Goal: Obtain resource: Download file/media

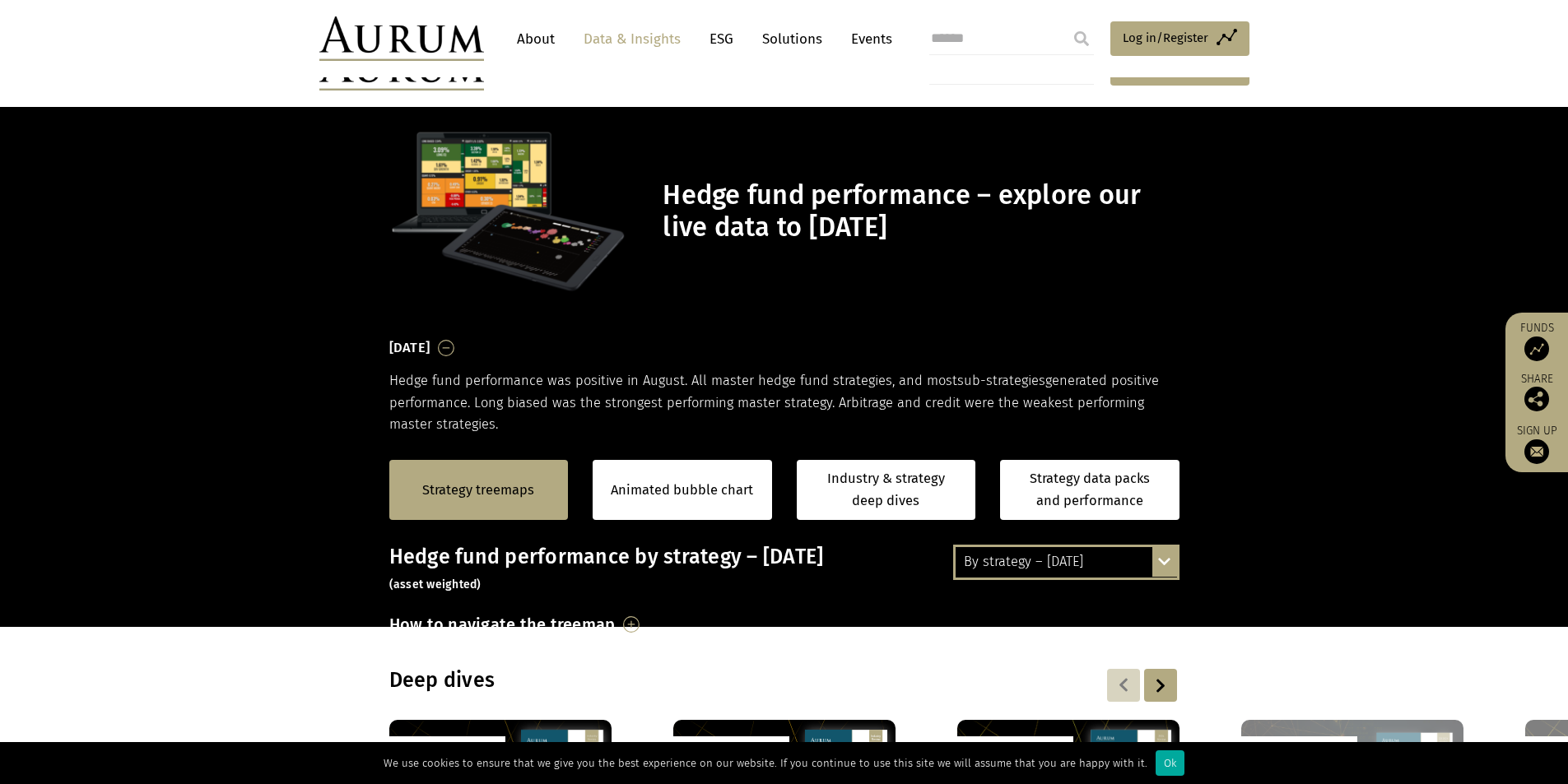
scroll to position [324, 0]
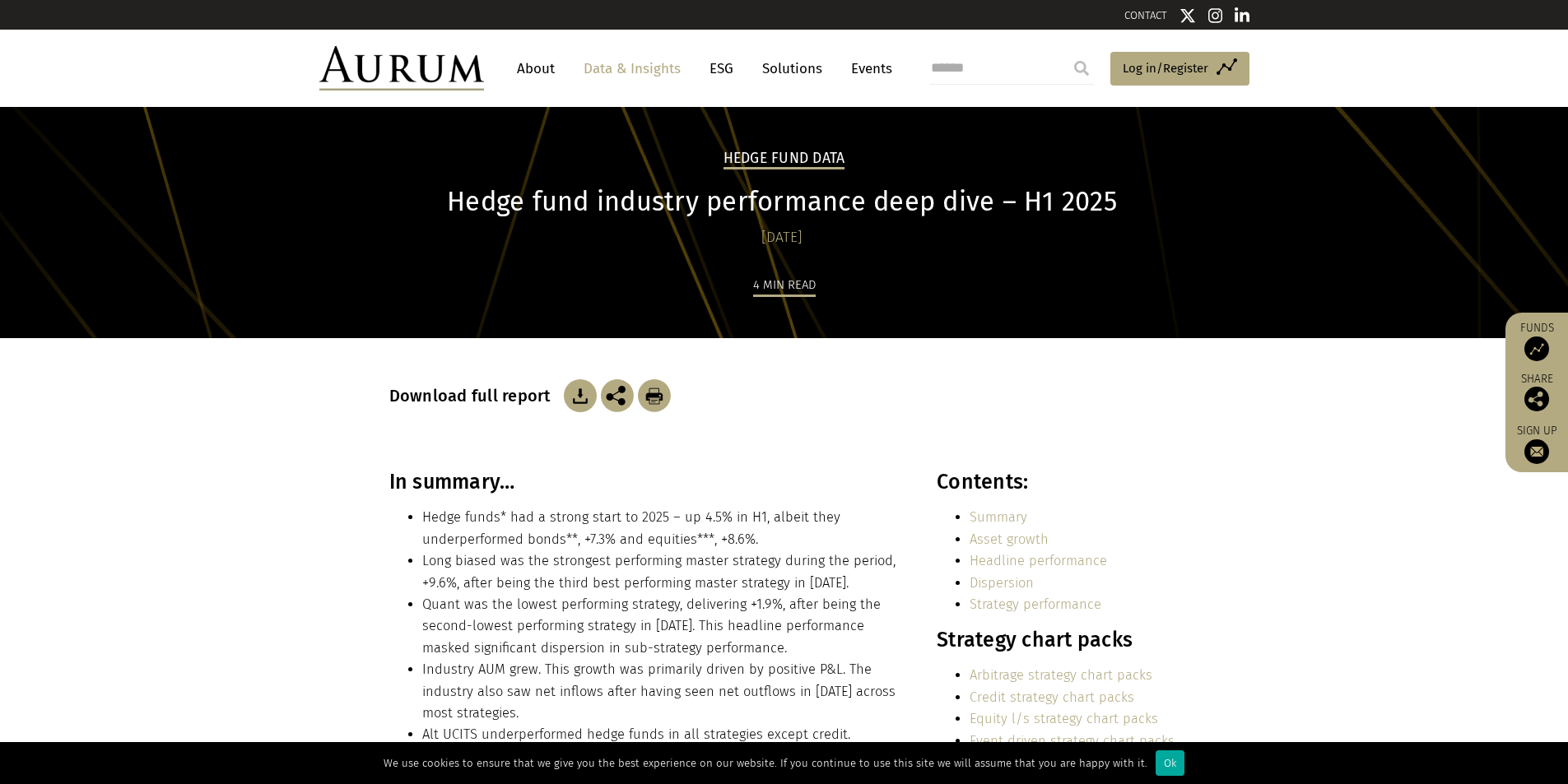
click at [582, 402] on img at bounding box center [580, 396] width 33 height 33
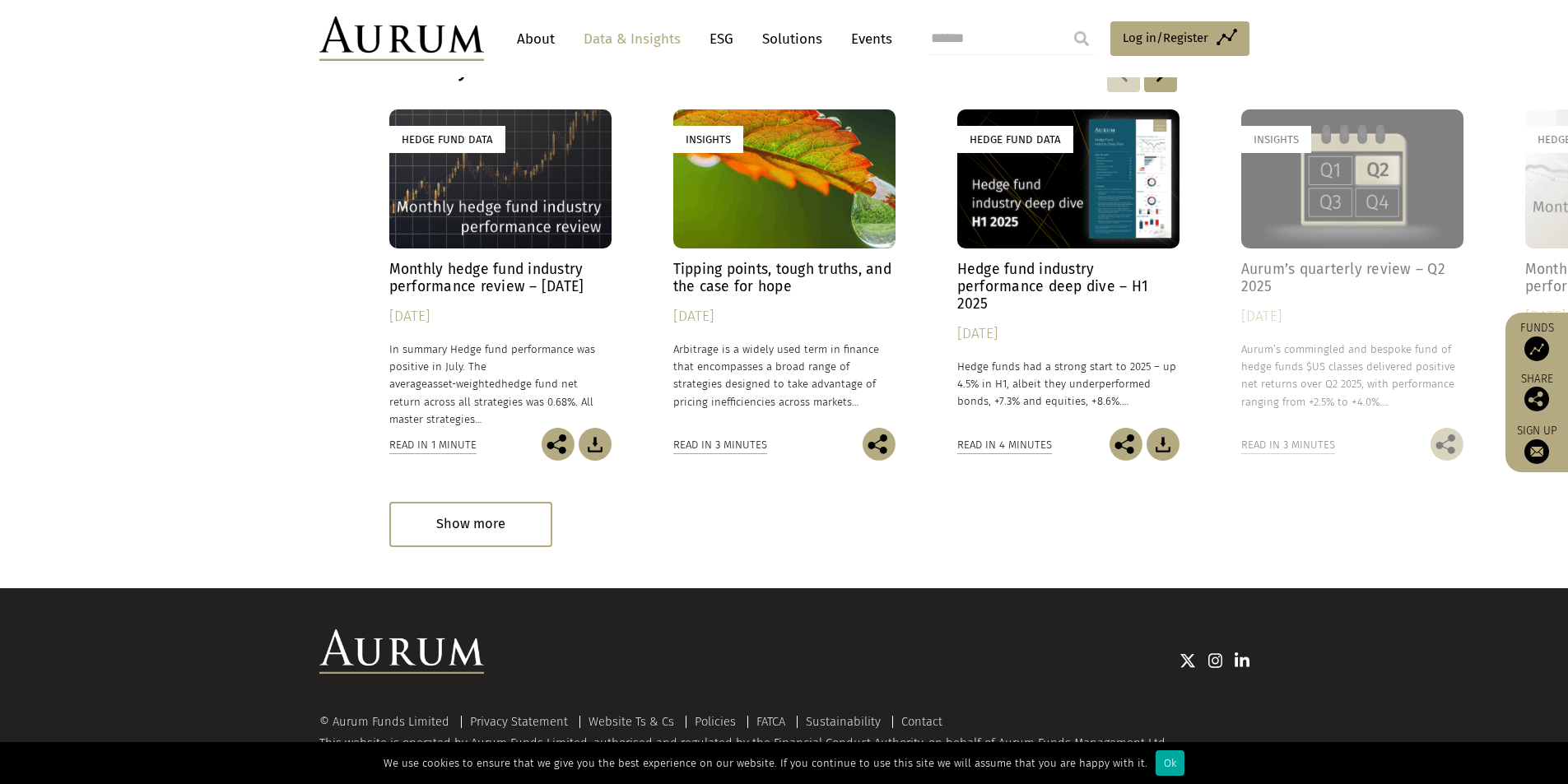
scroll to position [3965, 0]
